Goal: Find specific page/section: Find specific page/section

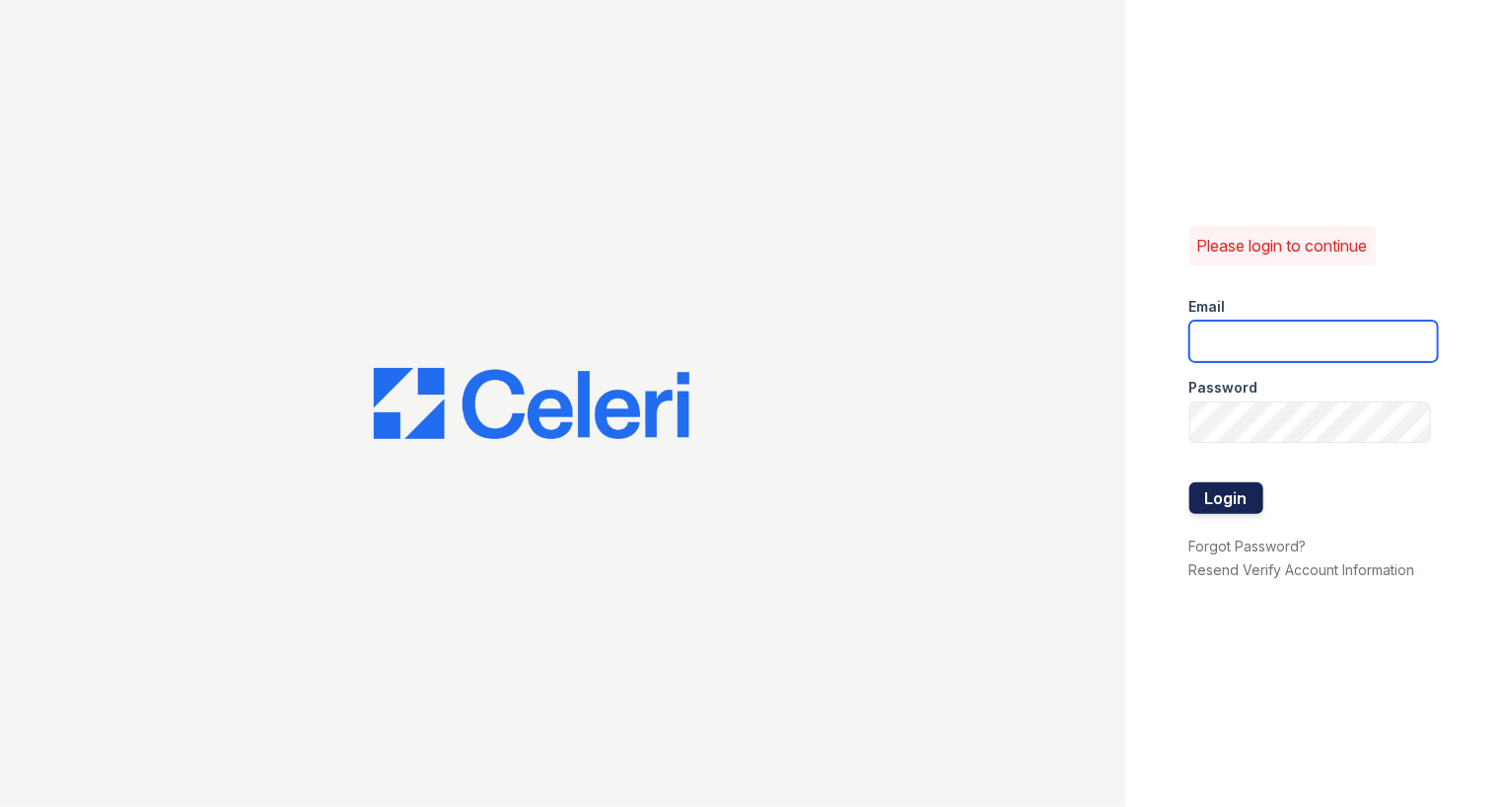
type input "[EMAIL_ADDRESS][DOMAIN_NAME]"
click at [1231, 495] on button "Login" at bounding box center [1227, 498] width 74 height 32
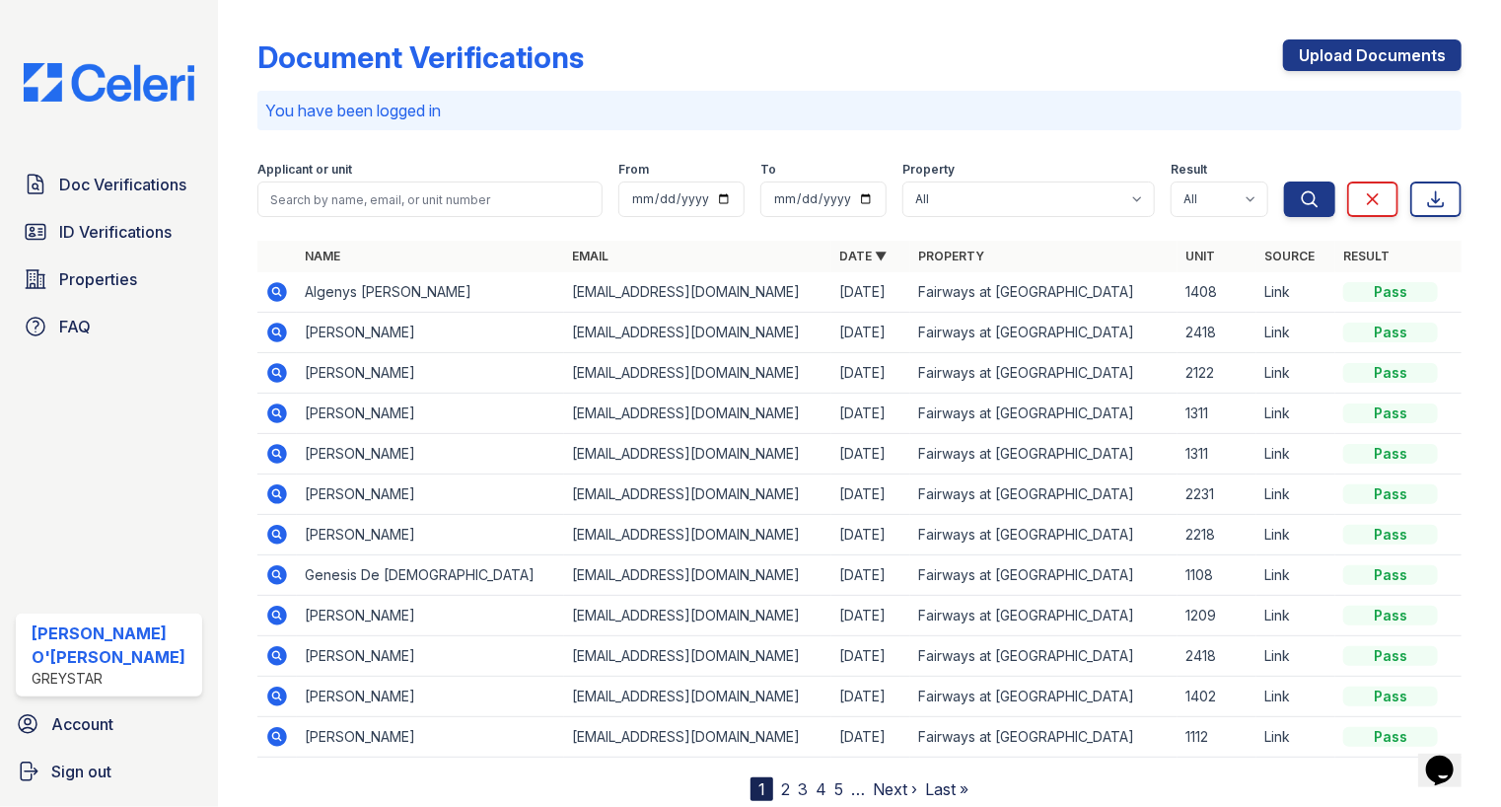
click at [269, 292] on icon at bounding box center [277, 292] width 20 height 20
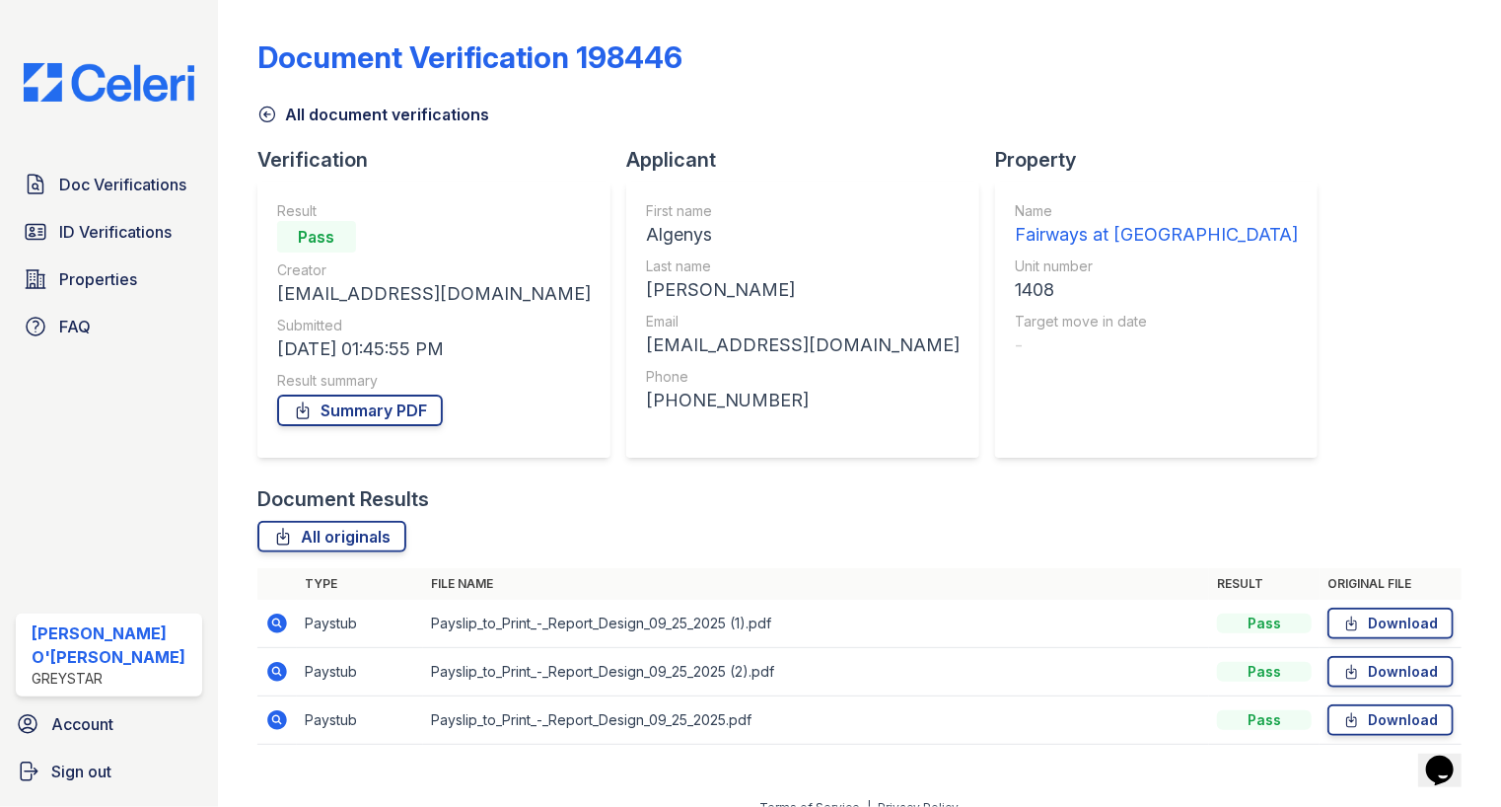
click at [262, 107] on icon at bounding box center [267, 115] width 20 height 20
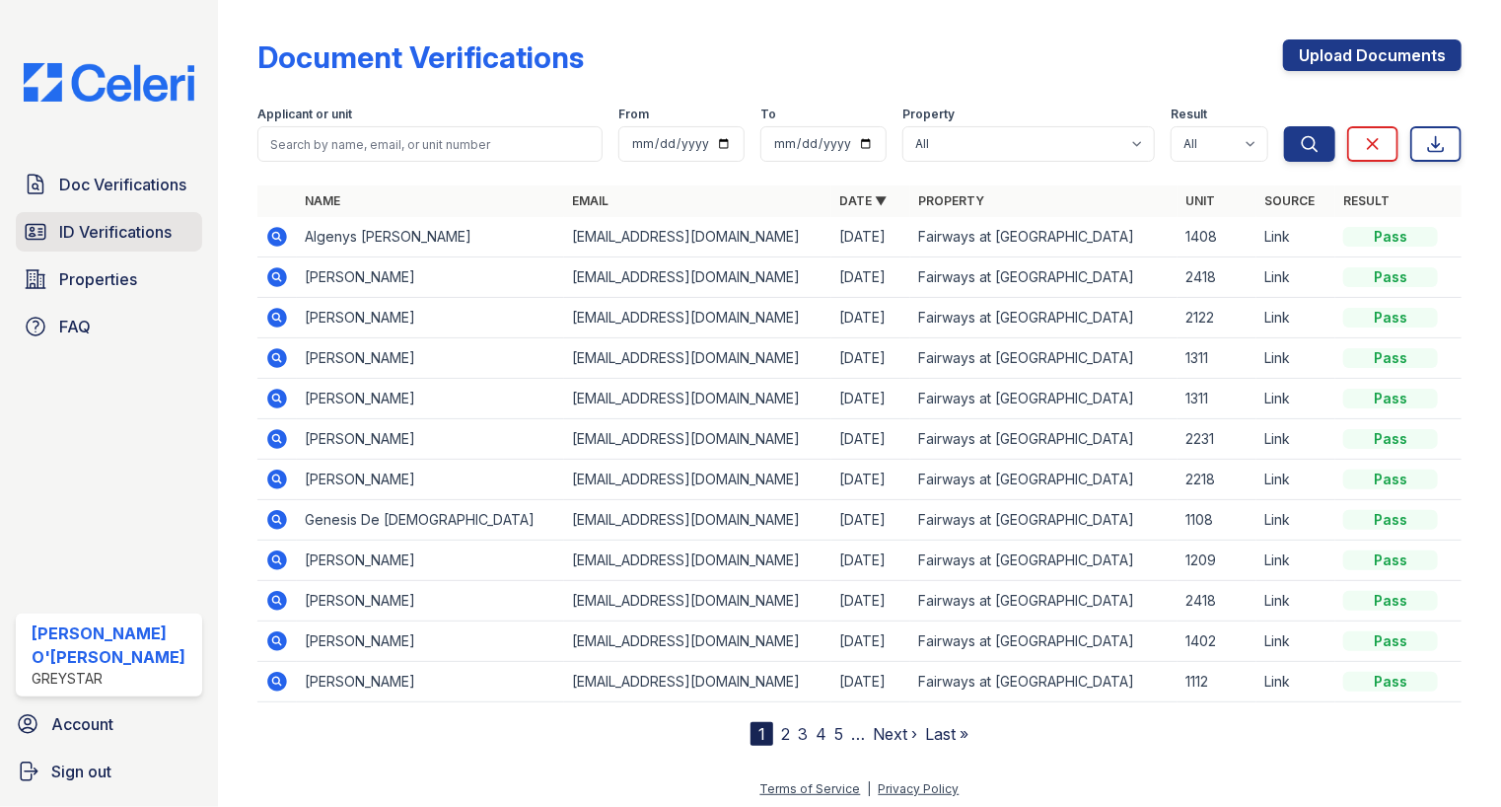
click at [116, 226] on span "ID Verifications" at bounding box center [115, 232] width 112 height 24
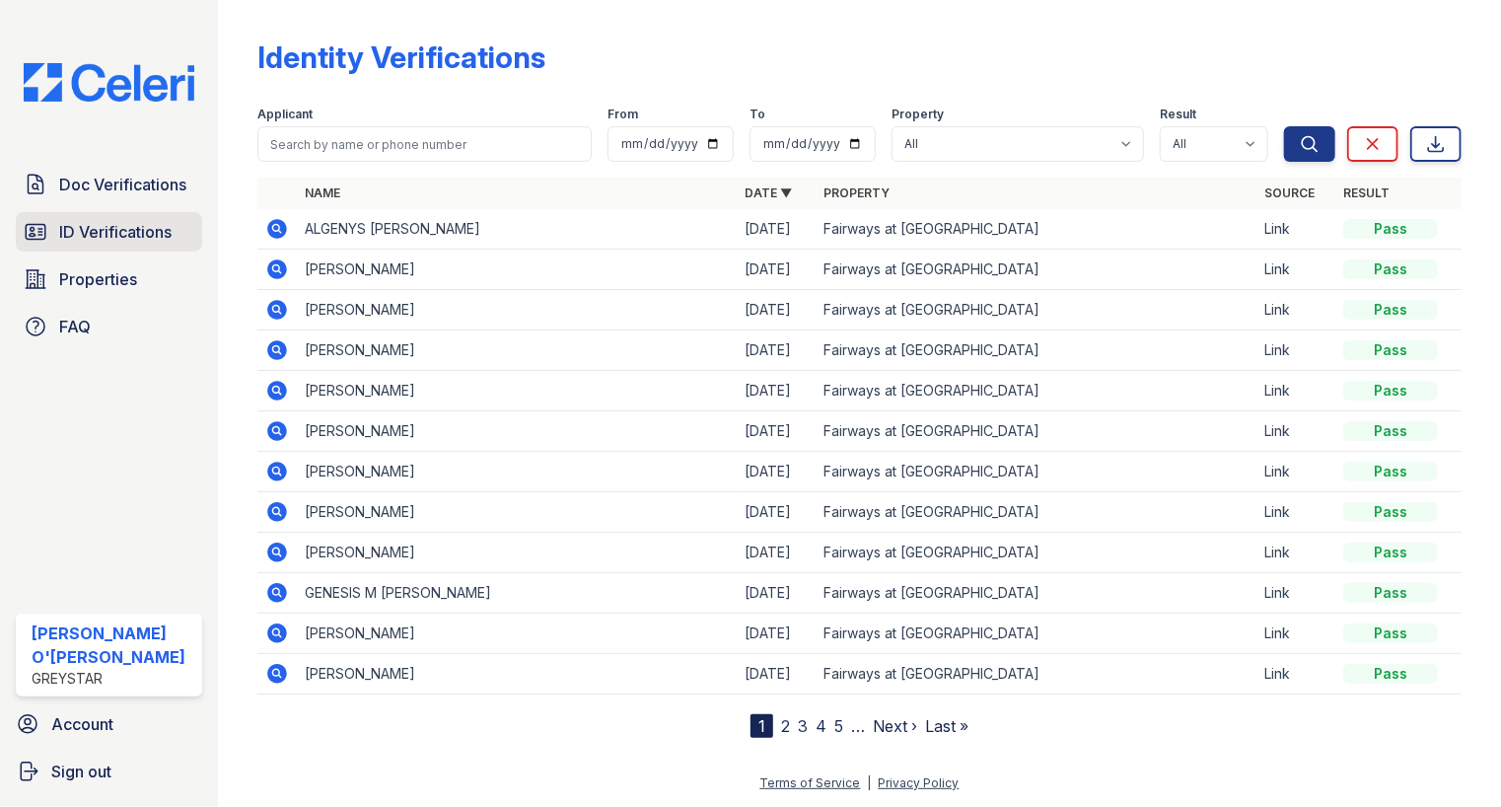
click at [118, 235] on span "ID Verifications" at bounding box center [115, 232] width 112 height 24
click at [409, 140] on input "search" at bounding box center [424, 144] width 334 height 36
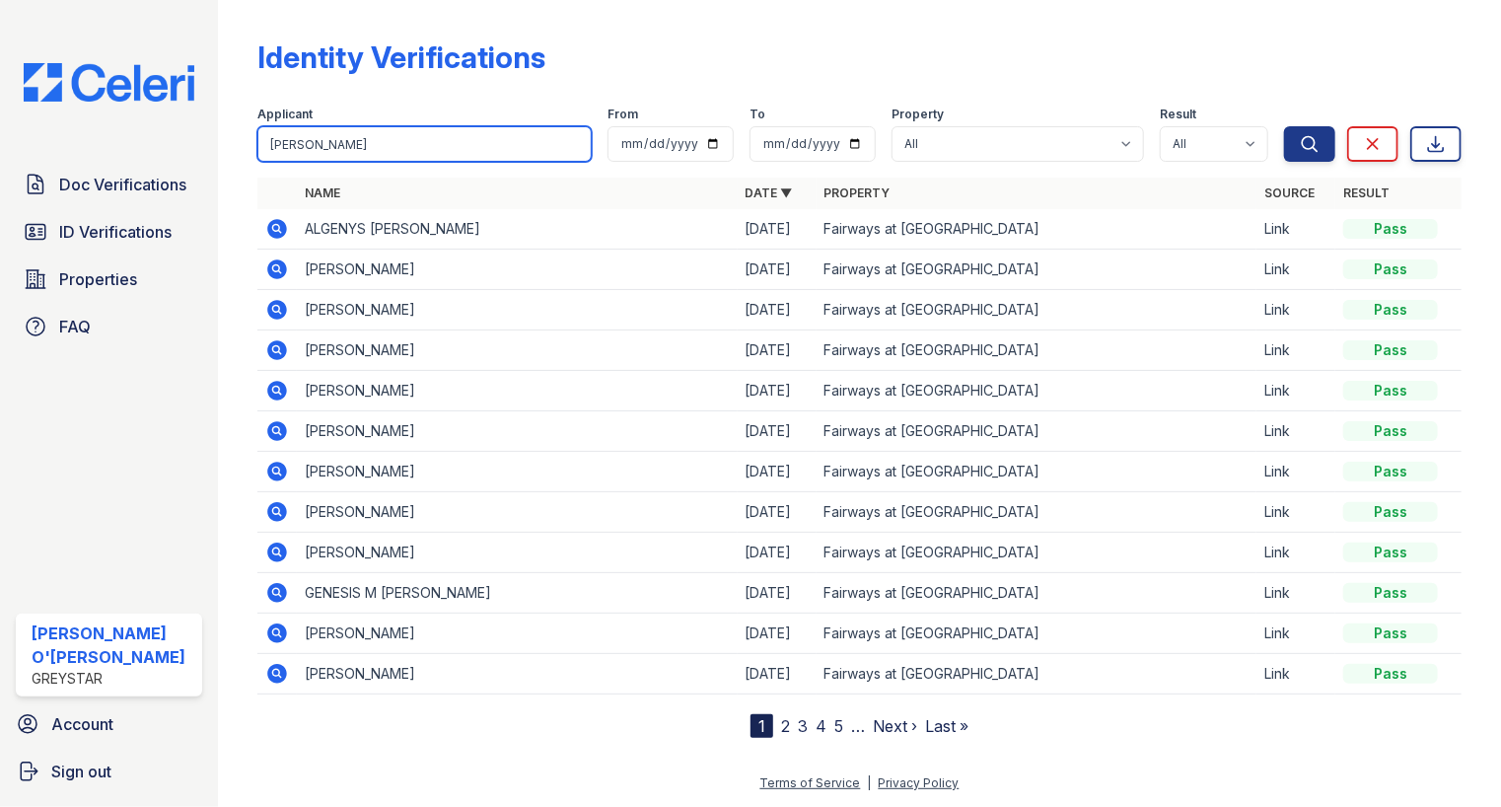
type input "barbara"
click at [1284, 126] on button "Search" at bounding box center [1309, 144] width 51 height 36
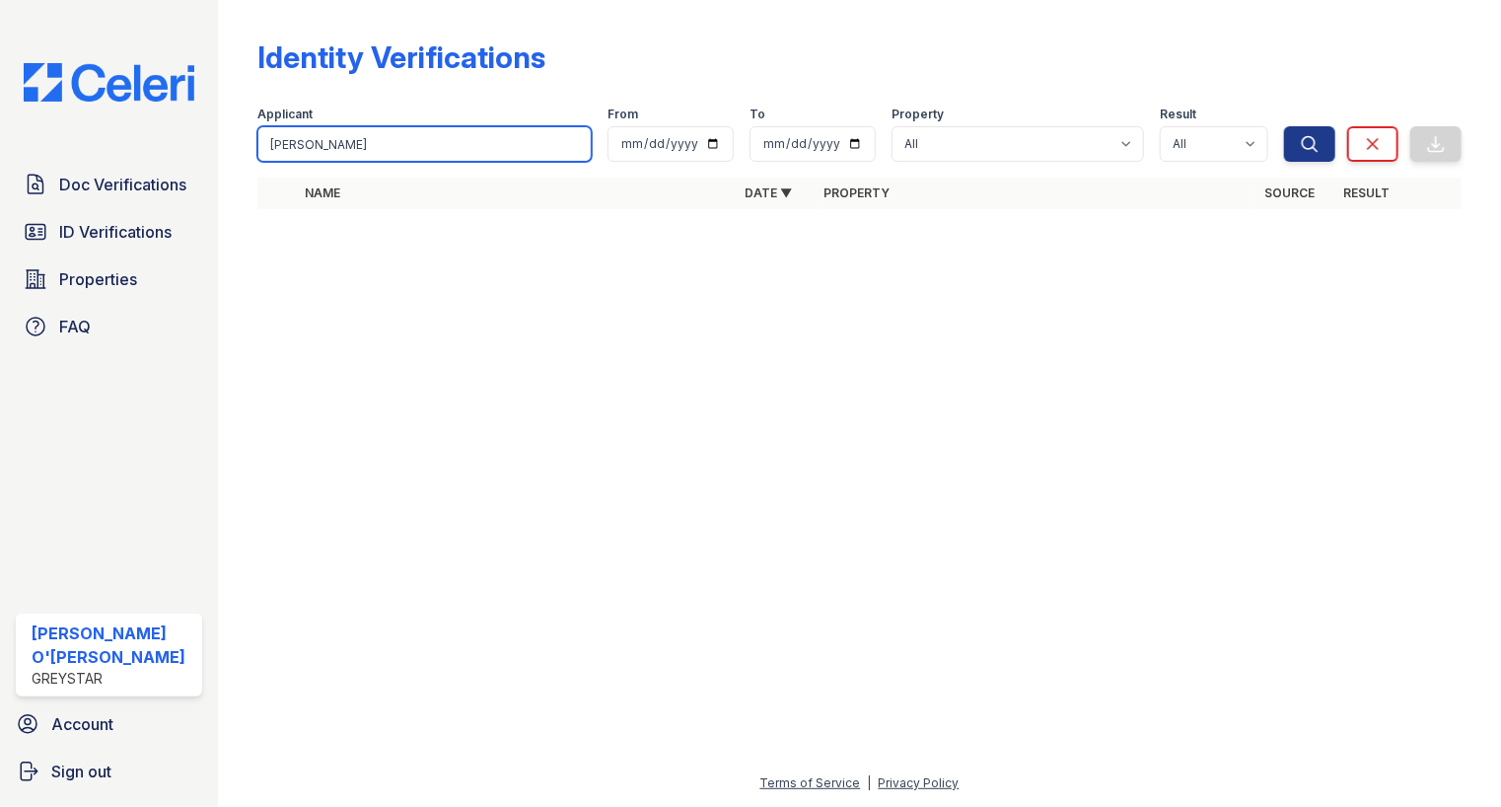
click at [402, 139] on input "barbara" at bounding box center [424, 144] width 334 height 36
type input "bar"
click at [1284, 126] on button "Search" at bounding box center [1309, 144] width 51 height 36
click at [579, 145] on input "bar" at bounding box center [424, 144] width 334 height 36
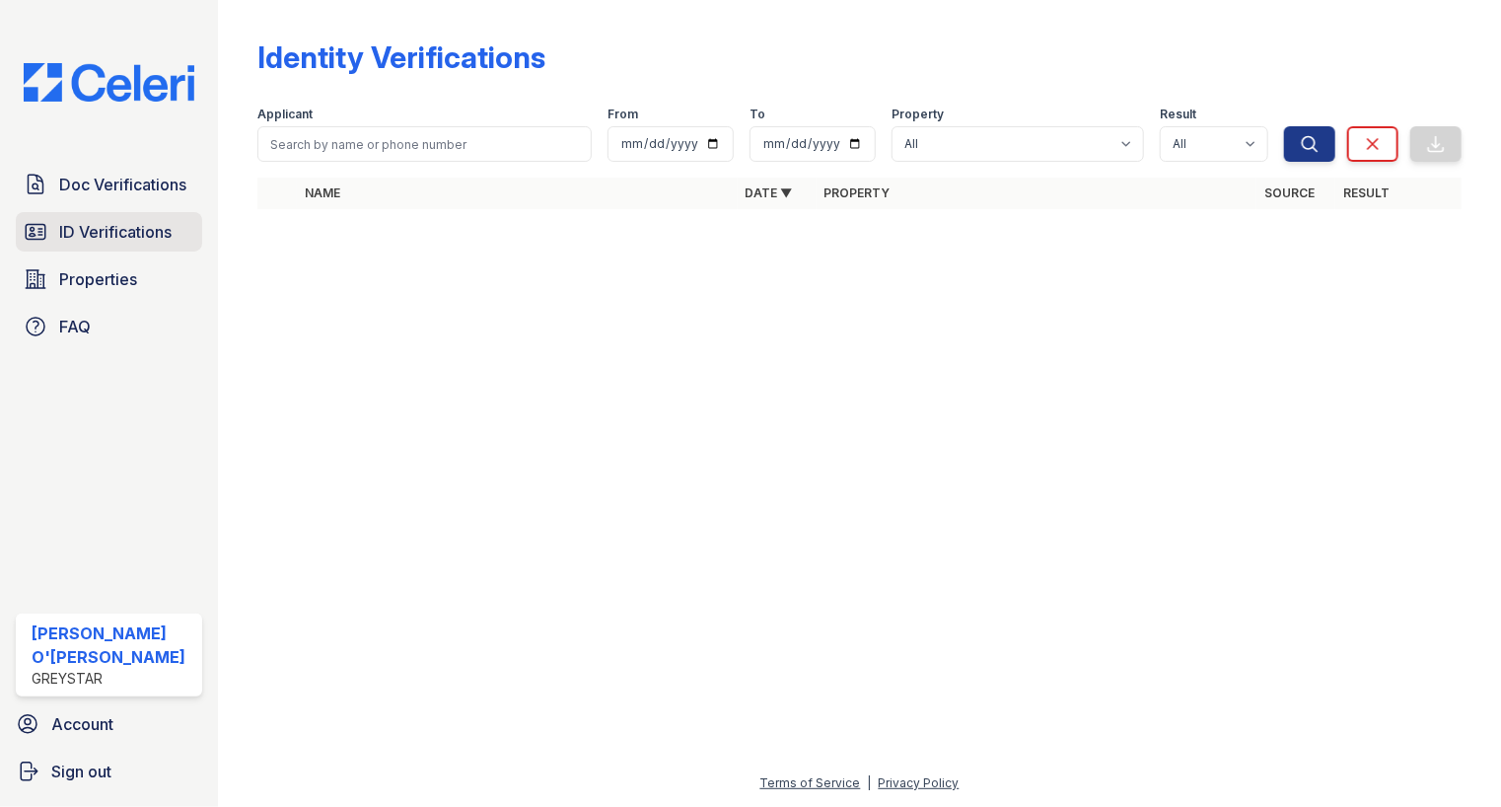
click at [150, 242] on span "ID Verifications" at bounding box center [115, 232] width 112 height 24
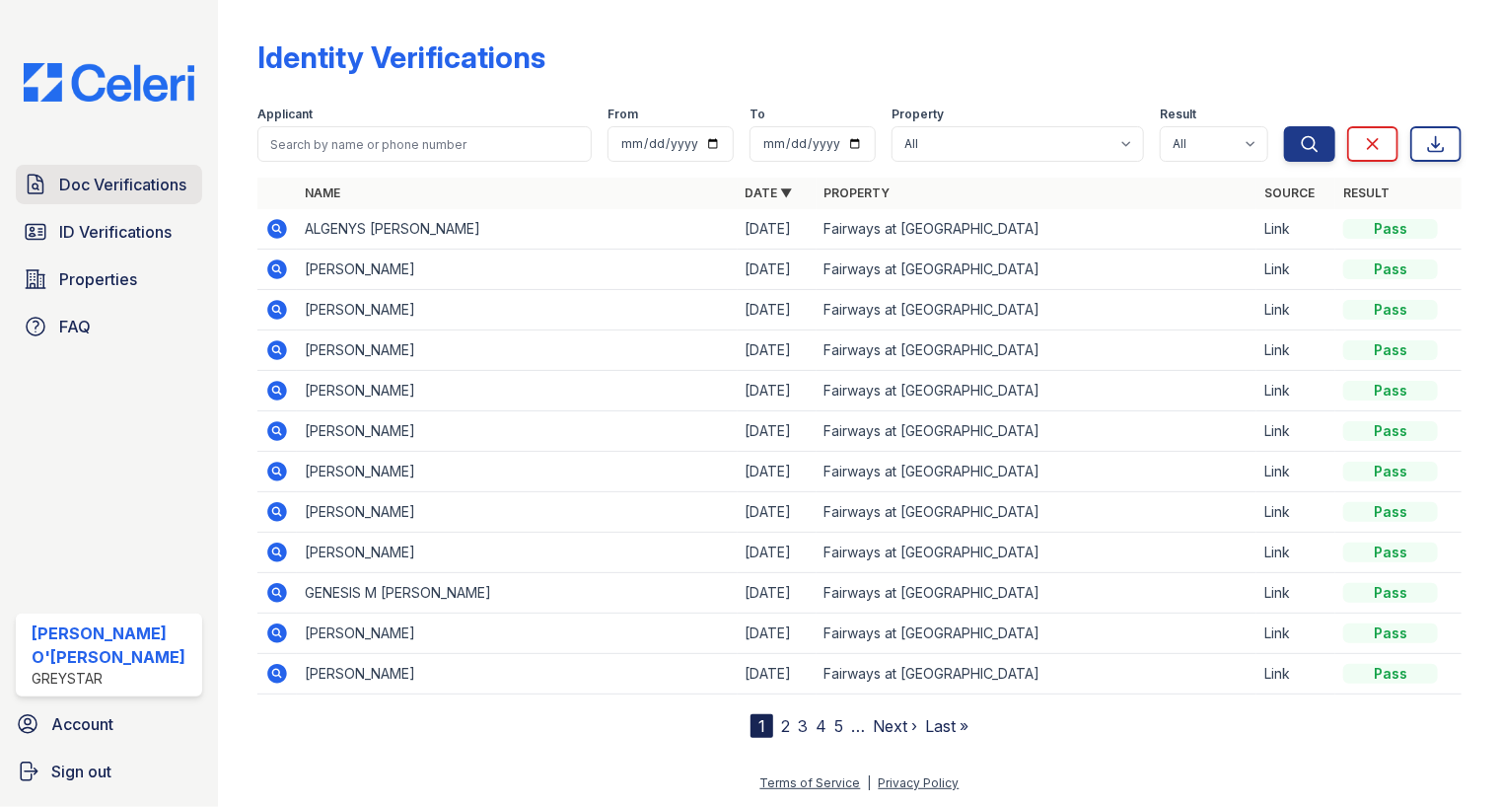
click at [134, 194] on span "Doc Verifications" at bounding box center [122, 185] width 127 height 24
